Goal: Transaction & Acquisition: Subscribe to service/newsletter

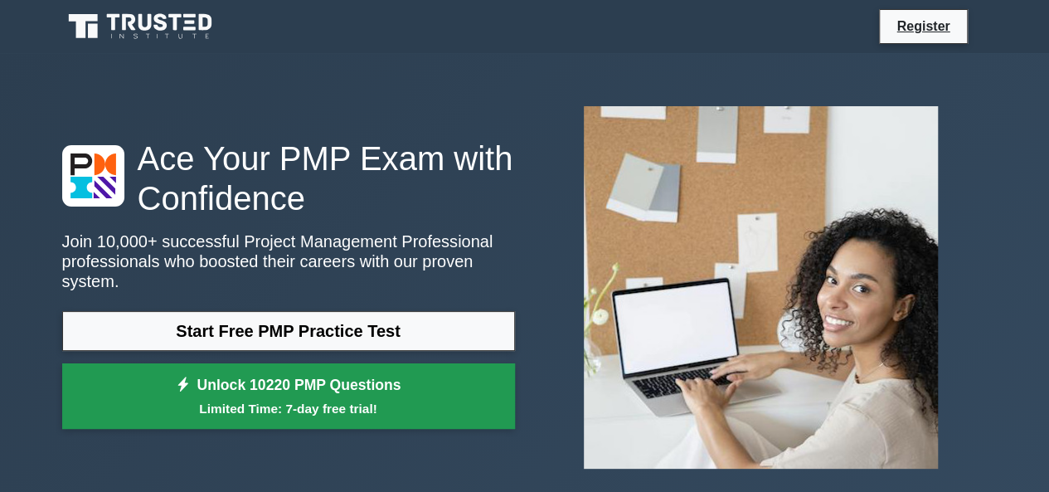
click at [313, 377] on link "Unlock 10220 PMP Questions Limited Time: 7-day free trial!" at bounding box center [288, 396] width 453 height 66
